Goal: Information Seeking & Learning: Check status

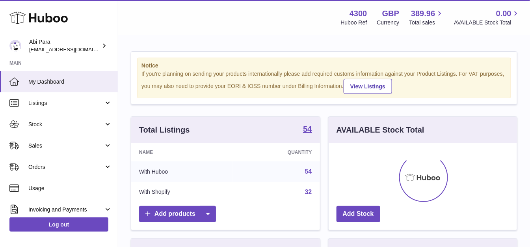
scroll to position [123, 188]
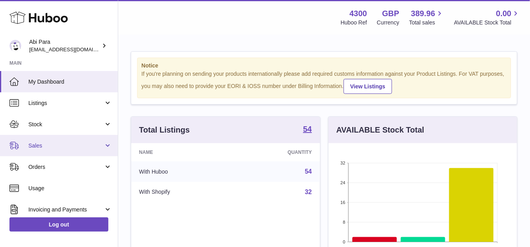
click at [95, 151] on link "Sales" at bounding box center [59, 145] width 118 height 21
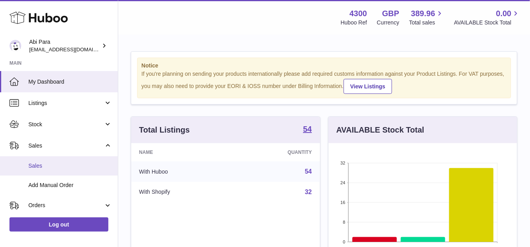
click at [93, 159] on link "Sales" at bounding box center [59, 165] width 118 height 19
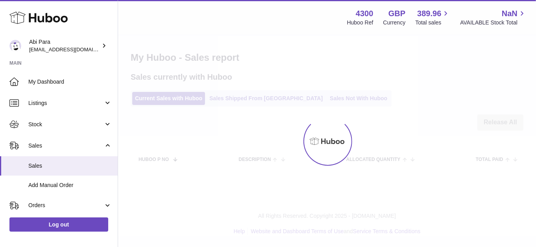
click at [319, 98] on div at bounding box center [327, 140] width 418 height 211
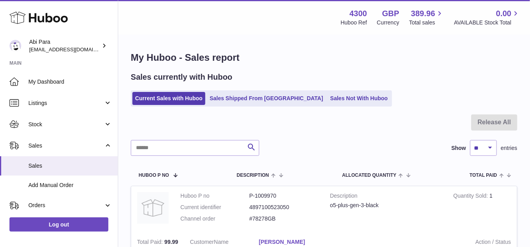
click at [327, 98] on link "Sales Not With Huboo" at bounding box center [358, 98] width 63 height 13
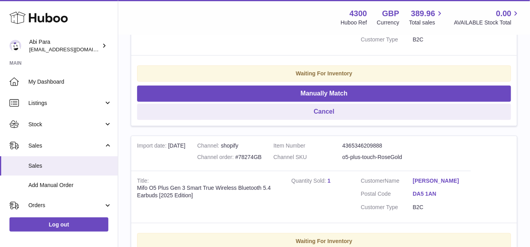
scroll to position [232, 0]
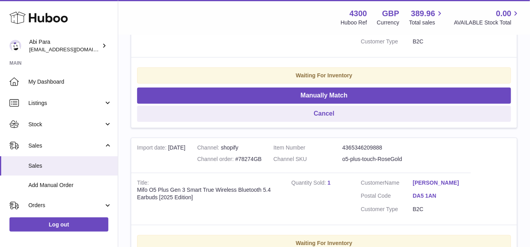
click at [255, 154] on td "Channel shopify Channel order #78274GB" at bounding box center [229, 155] width 76 height 35
copy div "78274GB"
click at [252, 156] on div "Channel order #78274GB" at bounding box center [229, 158] width 64 height 7
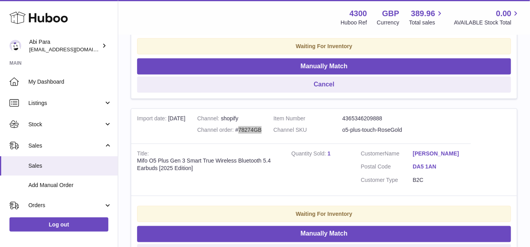
scroll to position [276, 0]
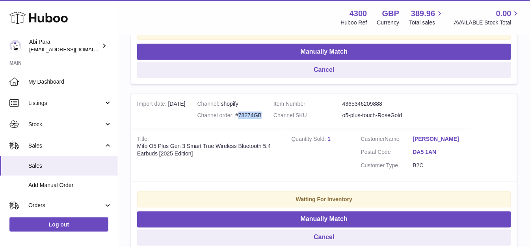
click at [259, 113] on div "Channel order #78274GB" at bounding box center [229, 114] width 64 height 7
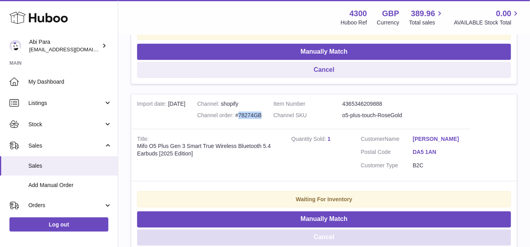
click at [357, 241] on button "Cancel" at bounding box center [324, 237] width 374 height 16
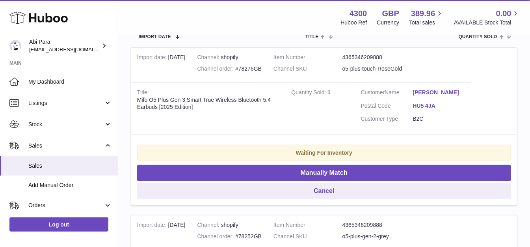
scroll to position [145, 0]
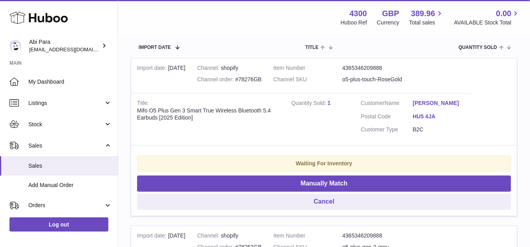
click at [253, 76] on div "Channel order #78276GB" at bounding box center [229, 79] width 64 height 7
copy div "78276GB"
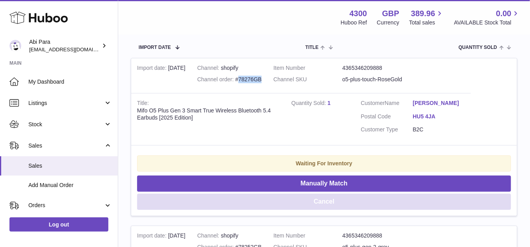
click at [331, 198] on button "Cancel" at bounding box center [324, 201] width 374 height 16
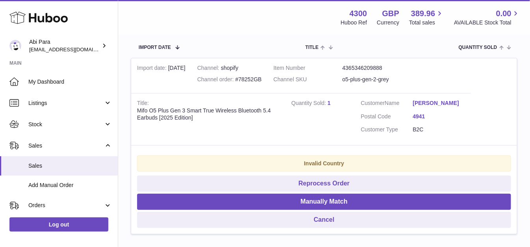
click at [424, 165] on div "Invalid Country" at bounding box center [324, 163] width 374 height 16
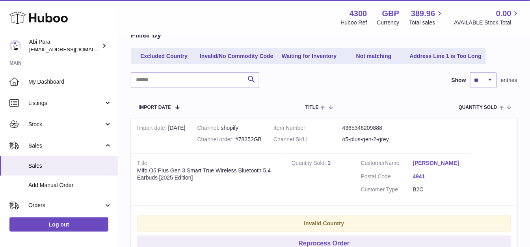
scroll to position [0, 0]
